Goal: Navigation & Orientation: Find specific page/section

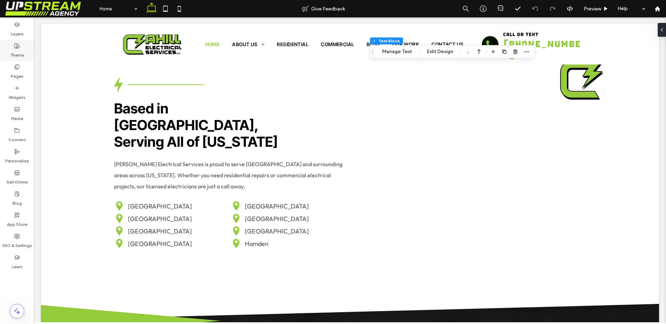
scroll to position [2765, 0]
click at [17, 65] on icon at bounding box center [17, 67] width 6 height 6
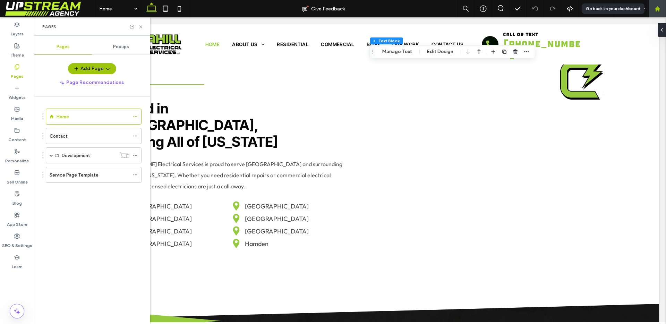
click at [650, 13] on div at bounding box center [657, 8] width 17 height 17
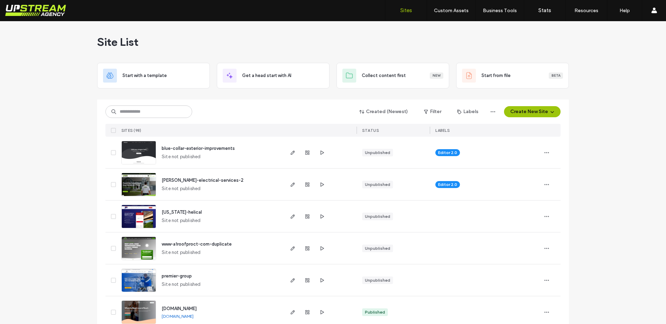
click at [133, 218] on img at bounding box center [139, 228] width 34 height 47
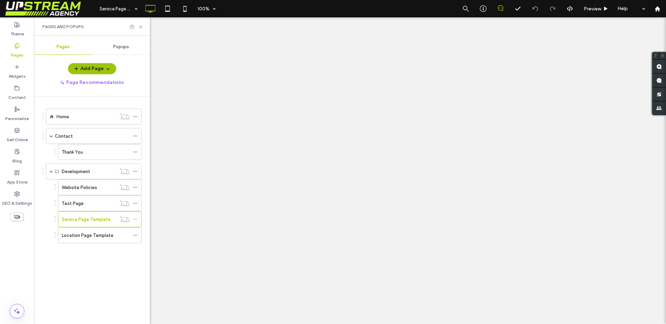
click at [140, 27] on icon at bounding box center [140, 26] width 5 height 5
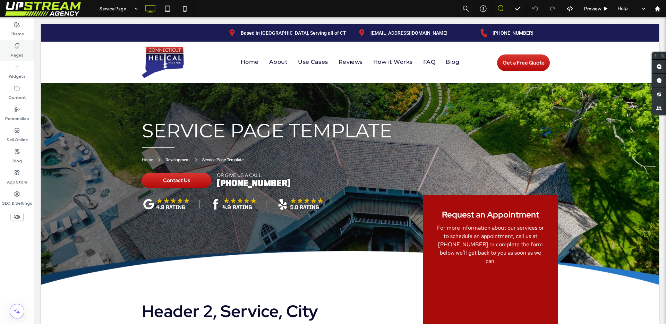
click at [11, 56] on label "Pages" at bounding box center [17, 54] width 13 height 10
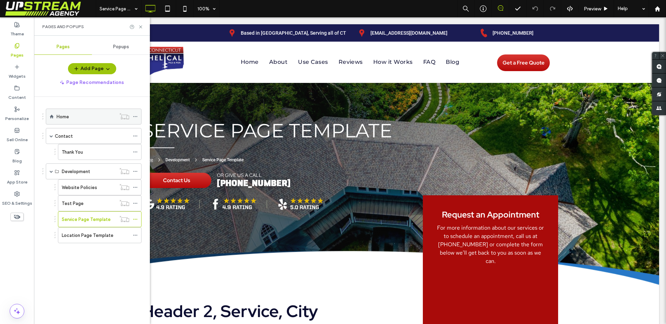
click at [63, 121] on div "Home" at bounding box center [86, 116] width 59 height 15
